Goal: Find specific page/section: Find specific page/section

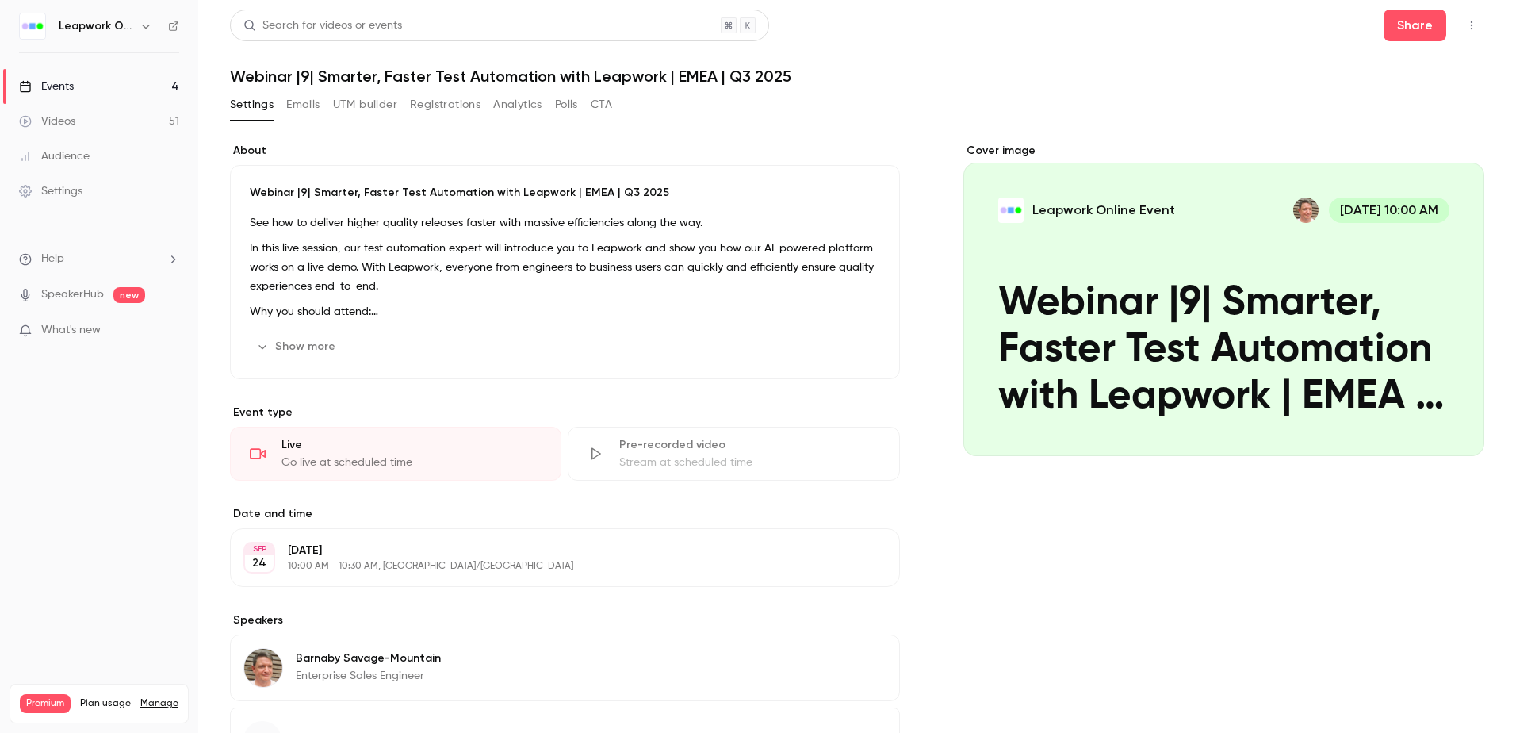
click at [59, 82] on div "Events" at bounding box center [46, 87] width 55 height 16
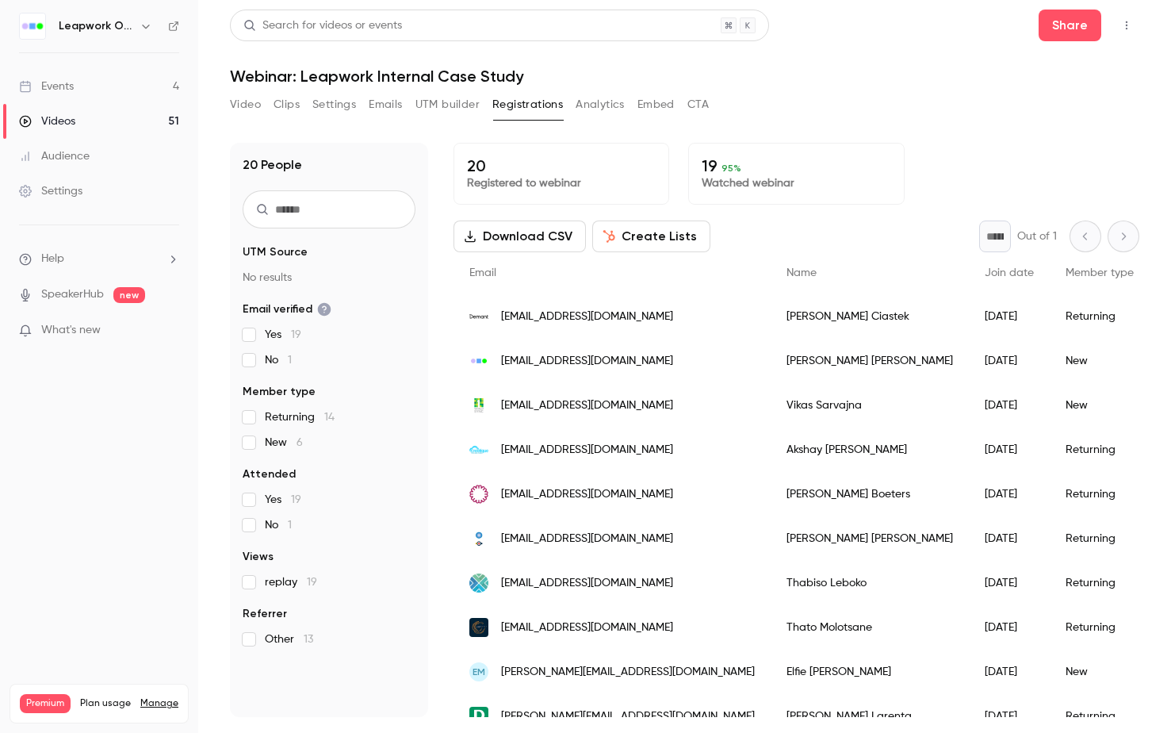
click at [324, 102] on button "Settings" at bounding box center [334, 104] width 44 height 25
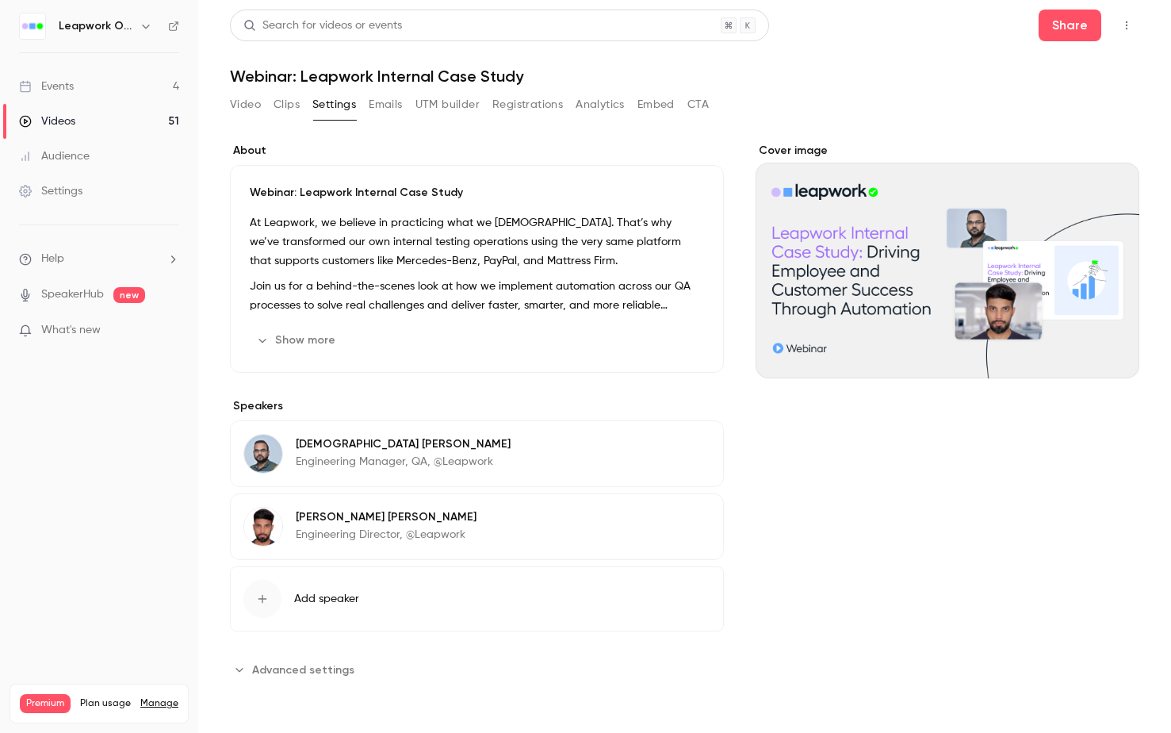
click at [532, 105] on button "Registrations" at bounding box center [527, 104] width 71 height 25
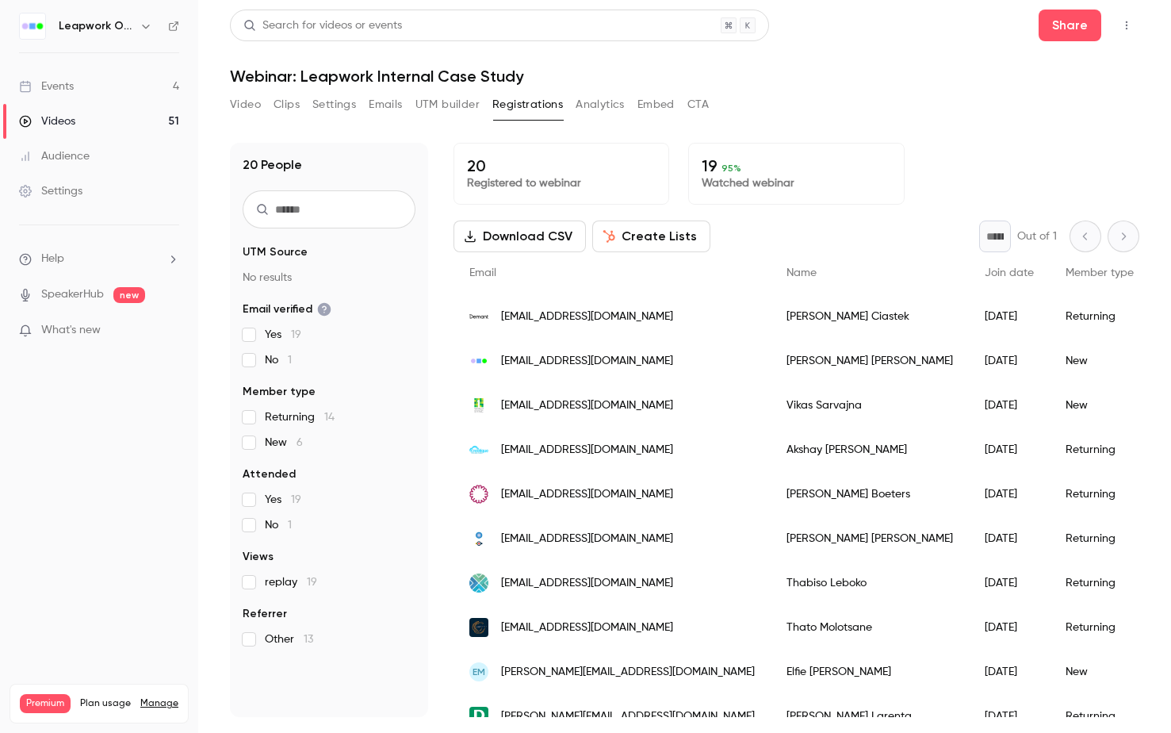
click at [669, 285] on div "Email" at bounding box center [612, 273] width 317 height 42
